Goal: Check status: Check status

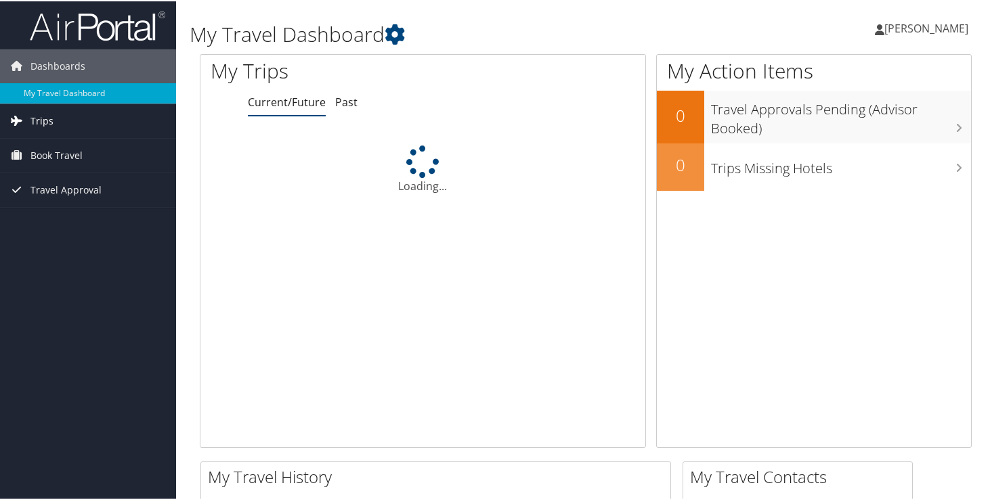
click at [39, 123] on span "Trips" at bounding box center [41, 120] width 23 height 34
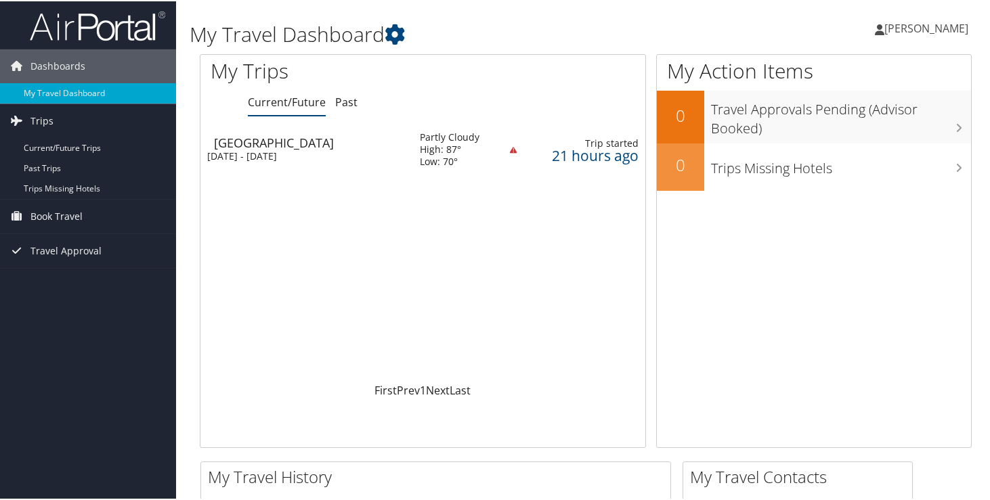
click at [348, 156] on div "[DATE] - [DATE]" at bounding box center [303, 155] width 192 height 12
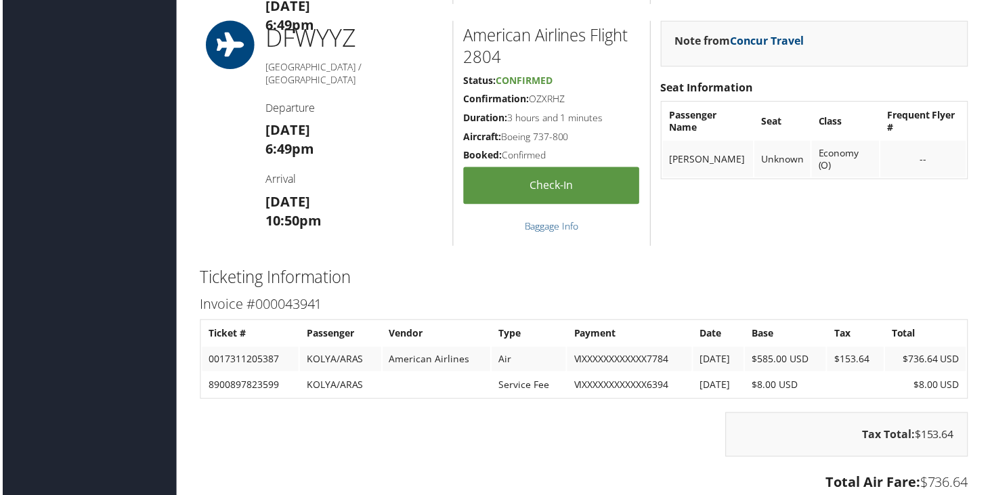
scroll to position [1149, 1]
